Goal: Find specific page/section: Find specific page/section

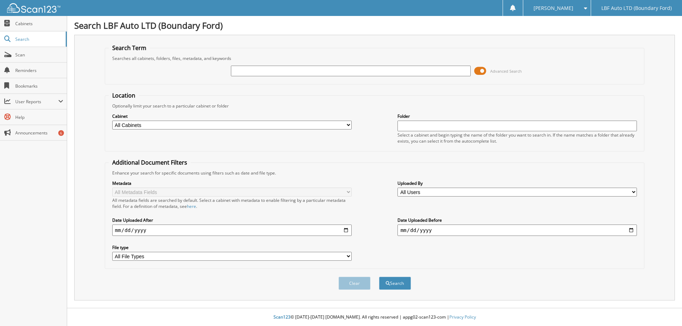
click at [363, 71] on input "text" at bounding box center [350, 71] width 239 height 11
type input "42591"
click at [379, 277] on button "Search" at bounding box center [395, 283] width 32 height 13
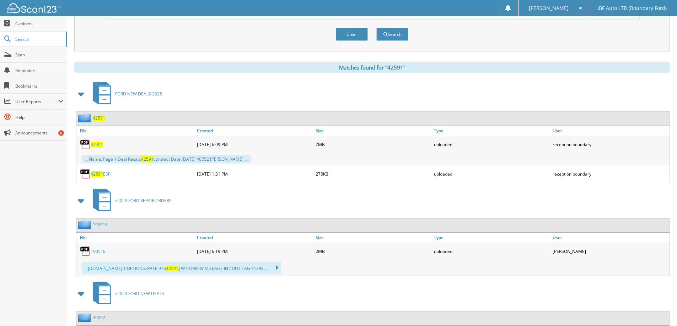
scroll to position [249, 0]
click at [94, 145] on span "42591" at bounding box center [97, 145] width 12 height 6
click at [23, 21] on span "Cabinets" at bounding box center [39, 24] width 48 height 6
